Goal: Find specific page/section: Find specific page/section

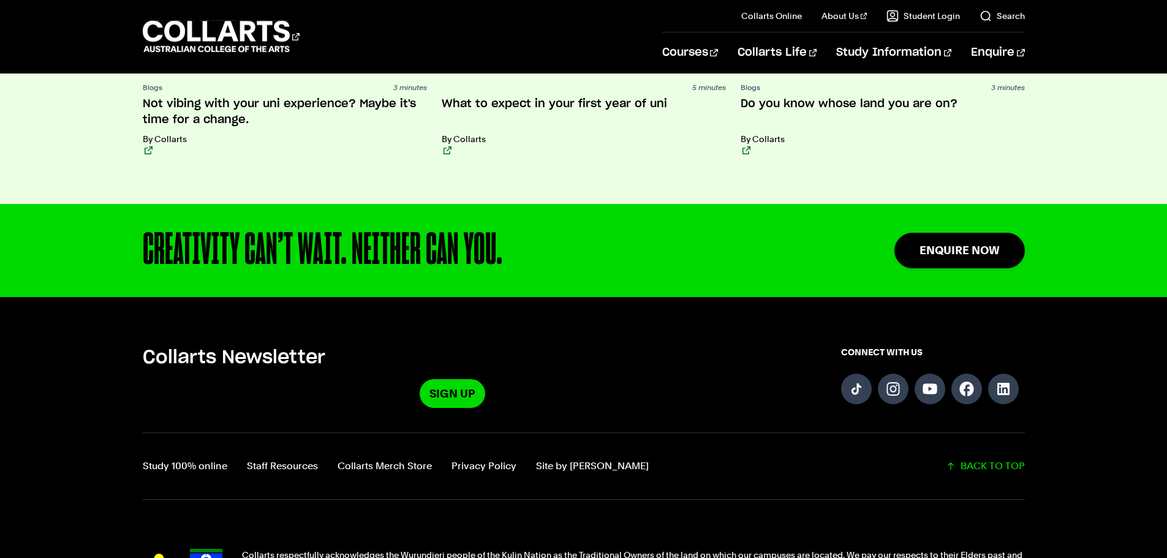
scroll to position [3144, 0]
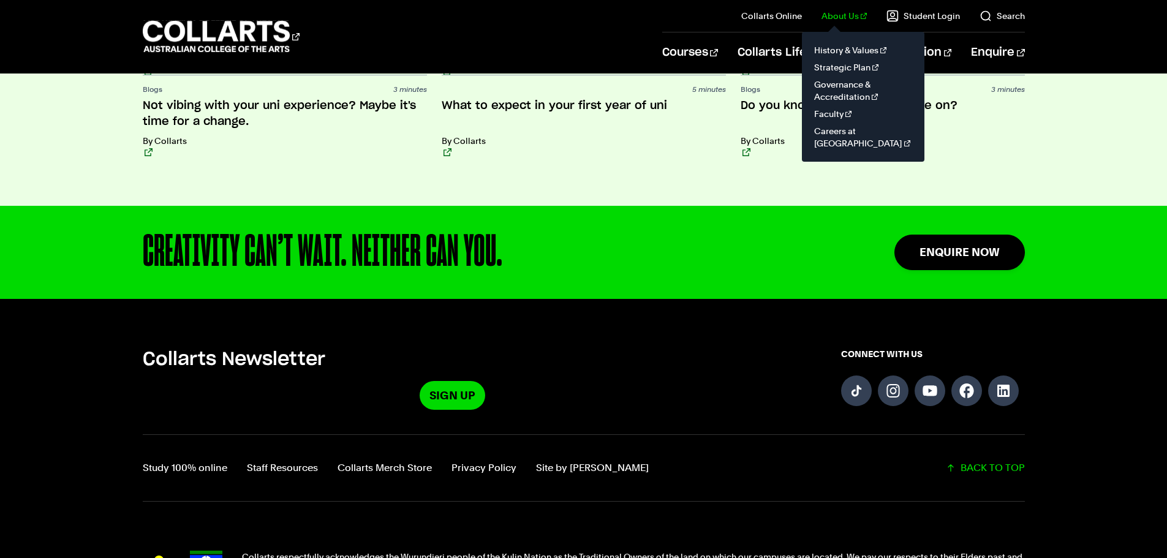
click at [849, 13] on link "About Us" at bounding box center [844, 16] width 45 height 12
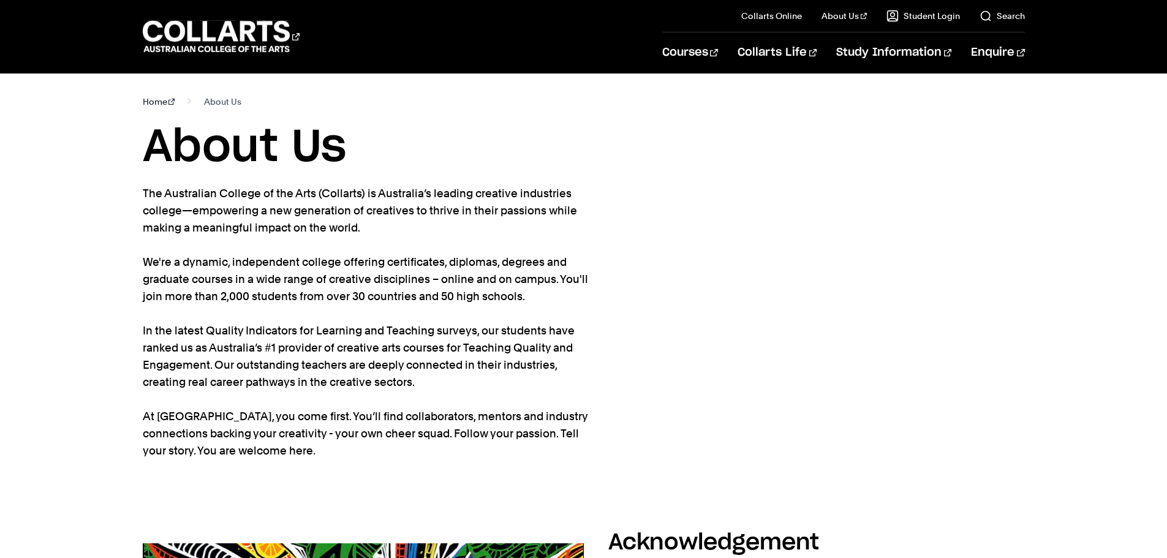
click at [156, 99] on link "Home" at bounding box center [159, 101] width 32 height 17
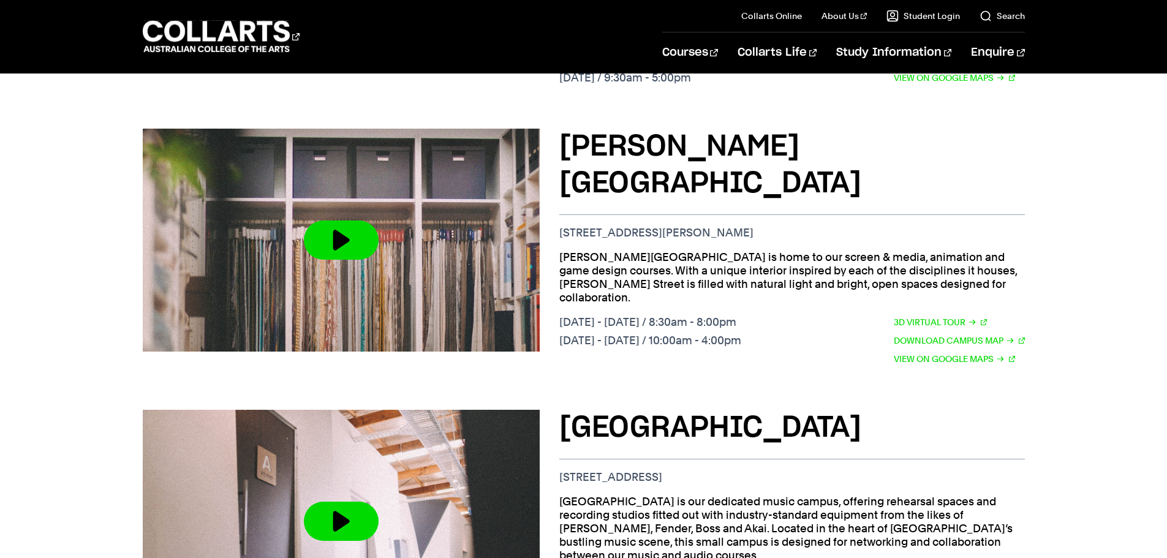
scroll to position [1103, 0]
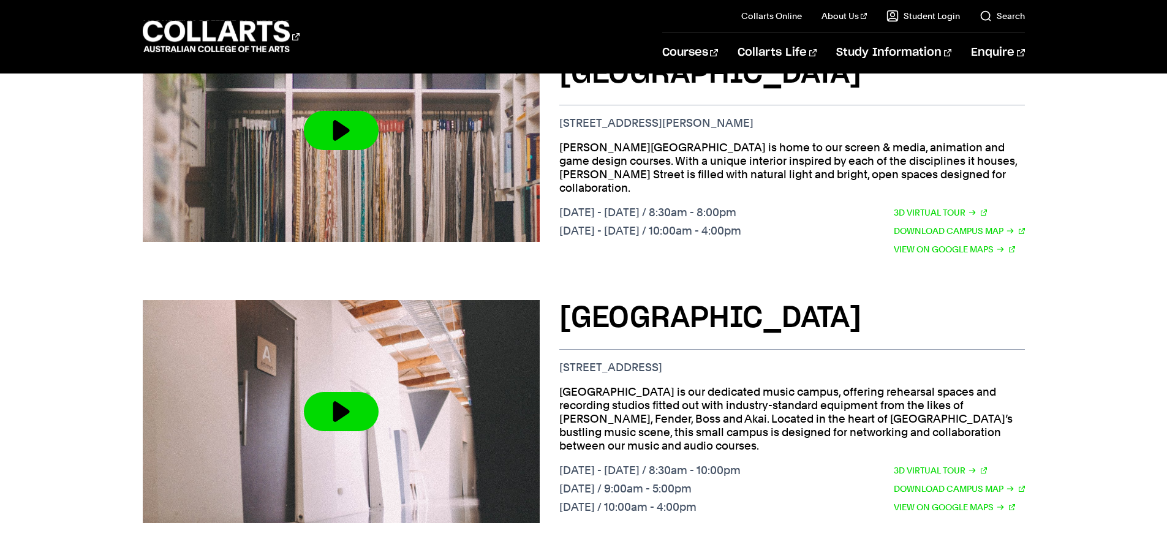
drag, startPoint x: 762, startPoint y: 317, endPoint x: 558, endPoint y: 318, distance: 204.0
click at [558, 318] on div "[GEOGRAPHIC_DATA] [STREET_ADDRESS] [GEOGRAPHIC_DATA] is our dedicated music cam…" at bounding box center [584, 412] width 882 height 263
copy p "[STREET_ADDRESS]"
drag, startPoint x: 908, startPoint y: 259, endPoint x: 553, endPoint y: 251, distance: 355.5
click at [553, 281] on div "[GEOGRAPHIC_DATA] [STREET_ADDRESS] [GEOGRAPHIC_DATA] is our dedicated music cam…" at bounding box center [584, 412] width 882 height 263
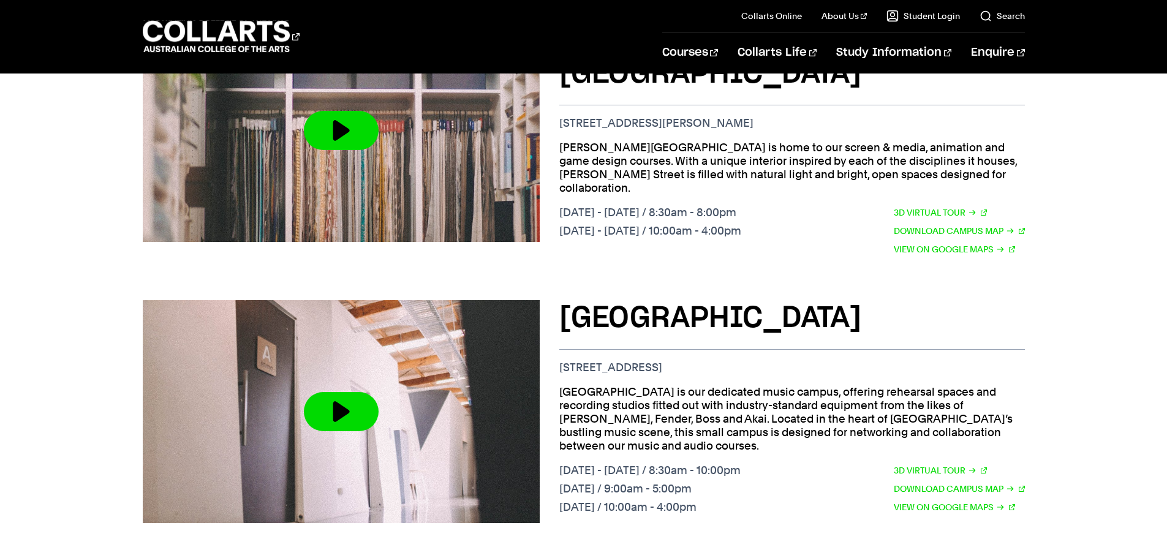
copy h3 "[GEOGRAPHIC_DATA]"
